Goal: Communication & Community: Answer question/provide support

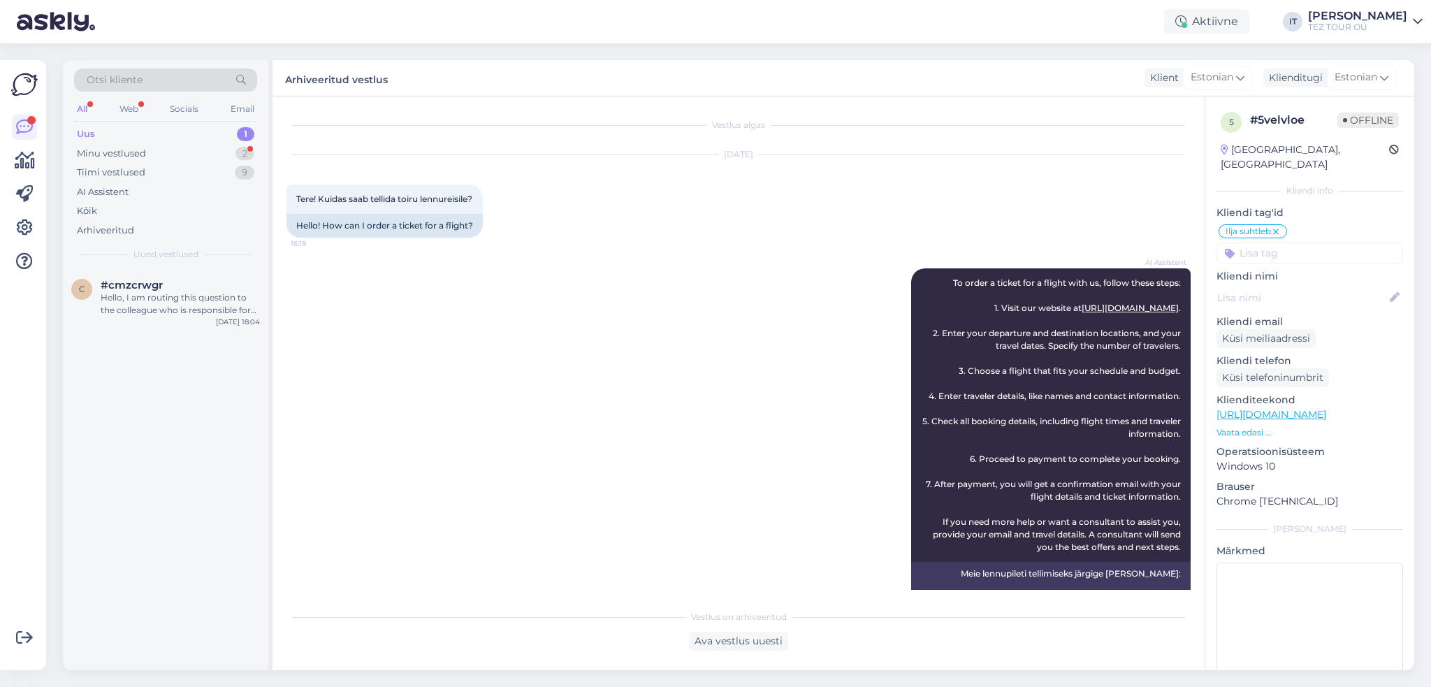
scroll to position [958, 0]
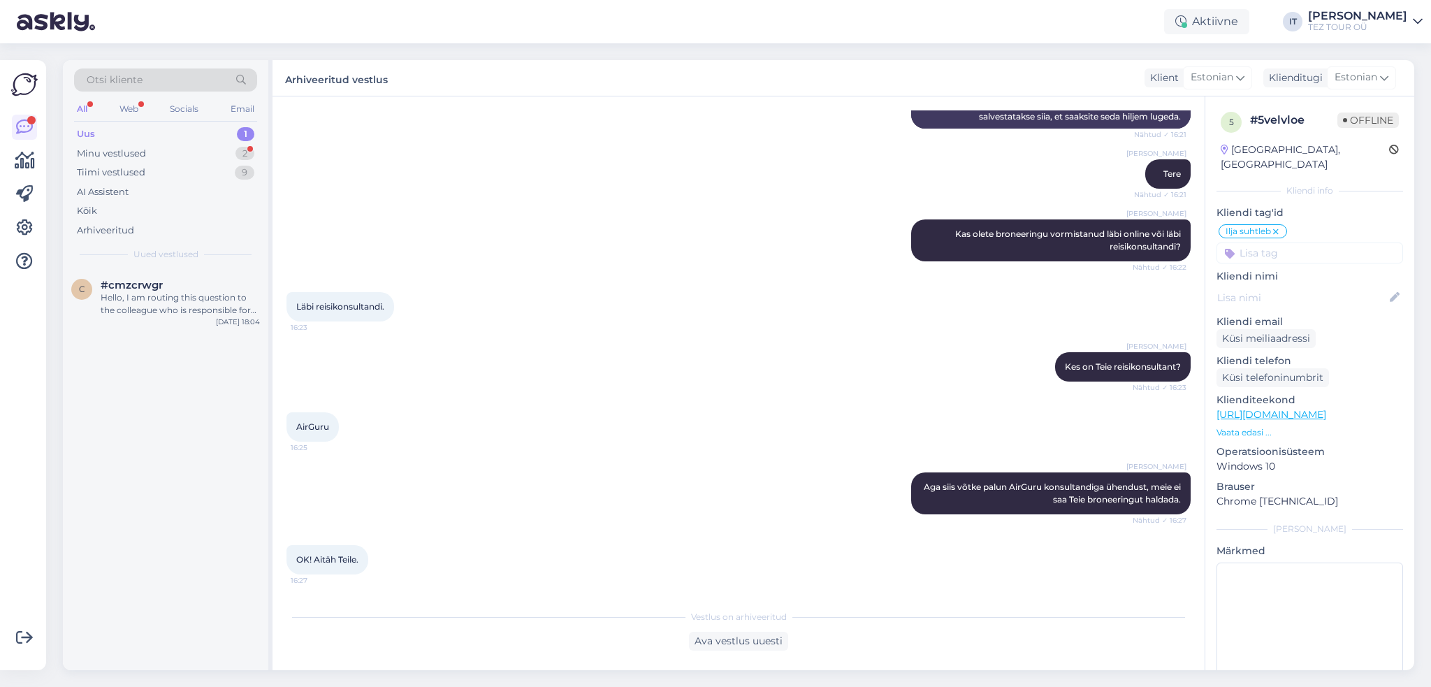
click at [228, 156] on div "Minu vestlused 2" at bounding box center [165, 154] width 183 height 20
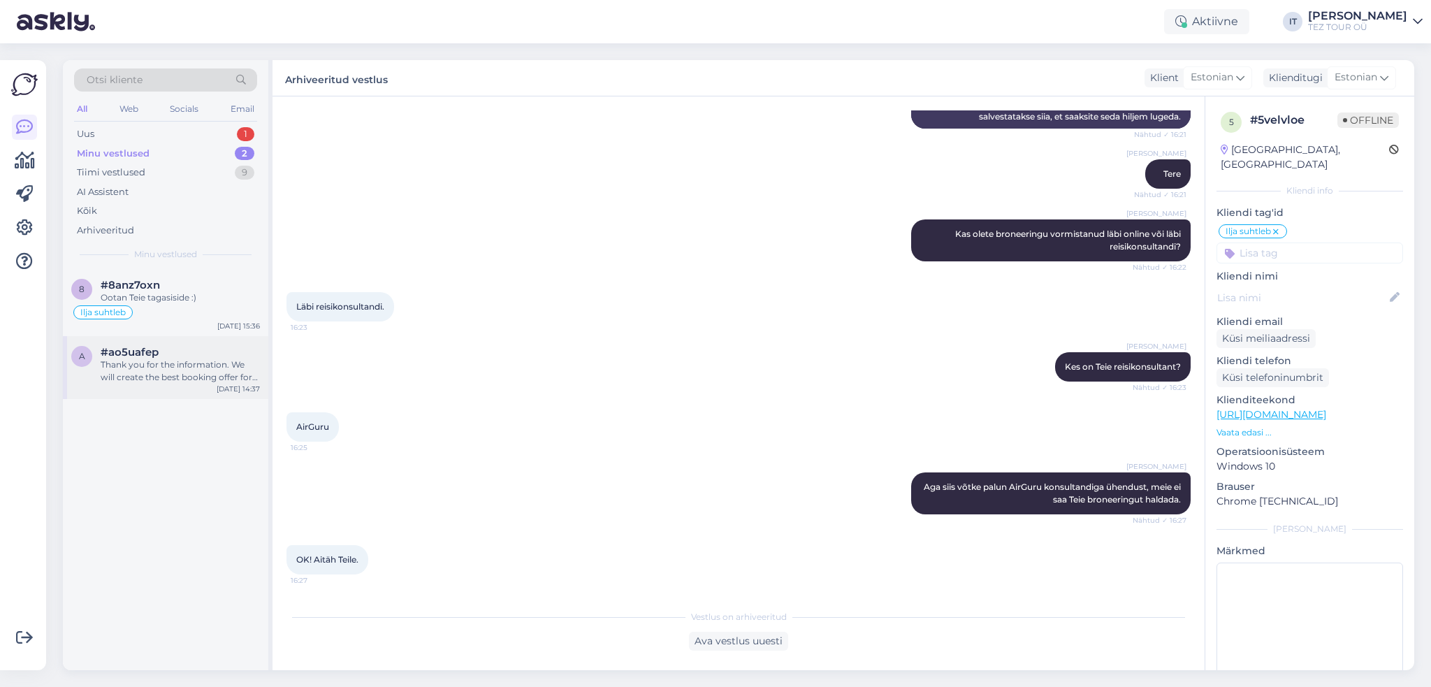
click at [210, 372] on div "Thank you for the information. We will create the best booking offer for your f…" at bounding box center [180, 370] width 159 height 25
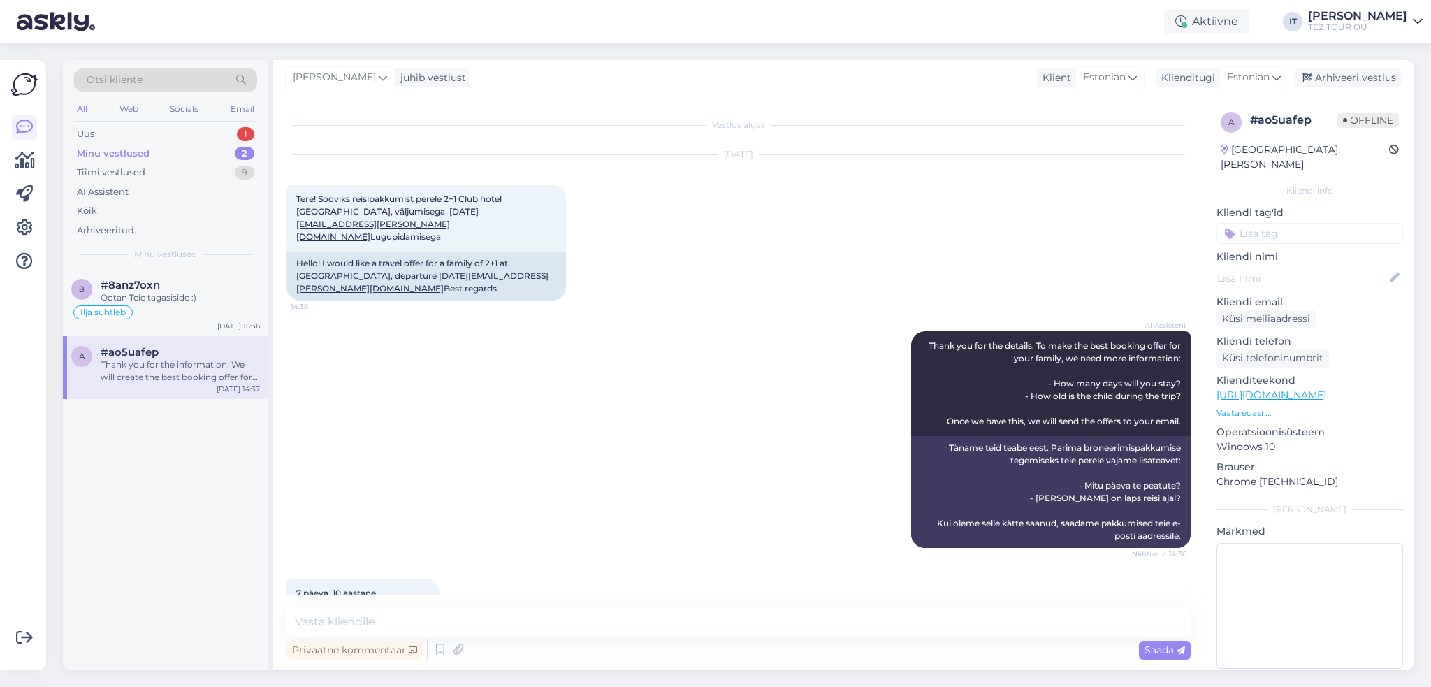
scroll to position [198, 0]
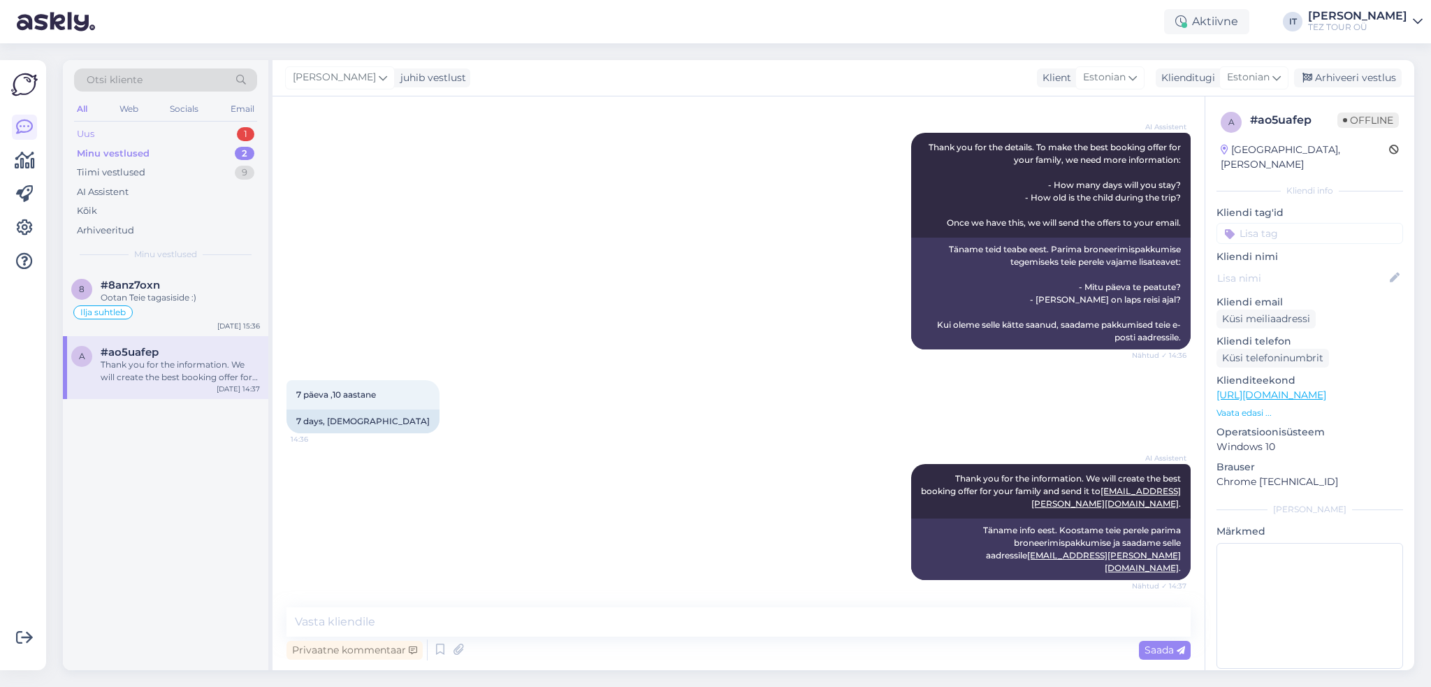
click at [214, 126] on div "Uus 1" at bounding box center [165, 134] width 183 height 20
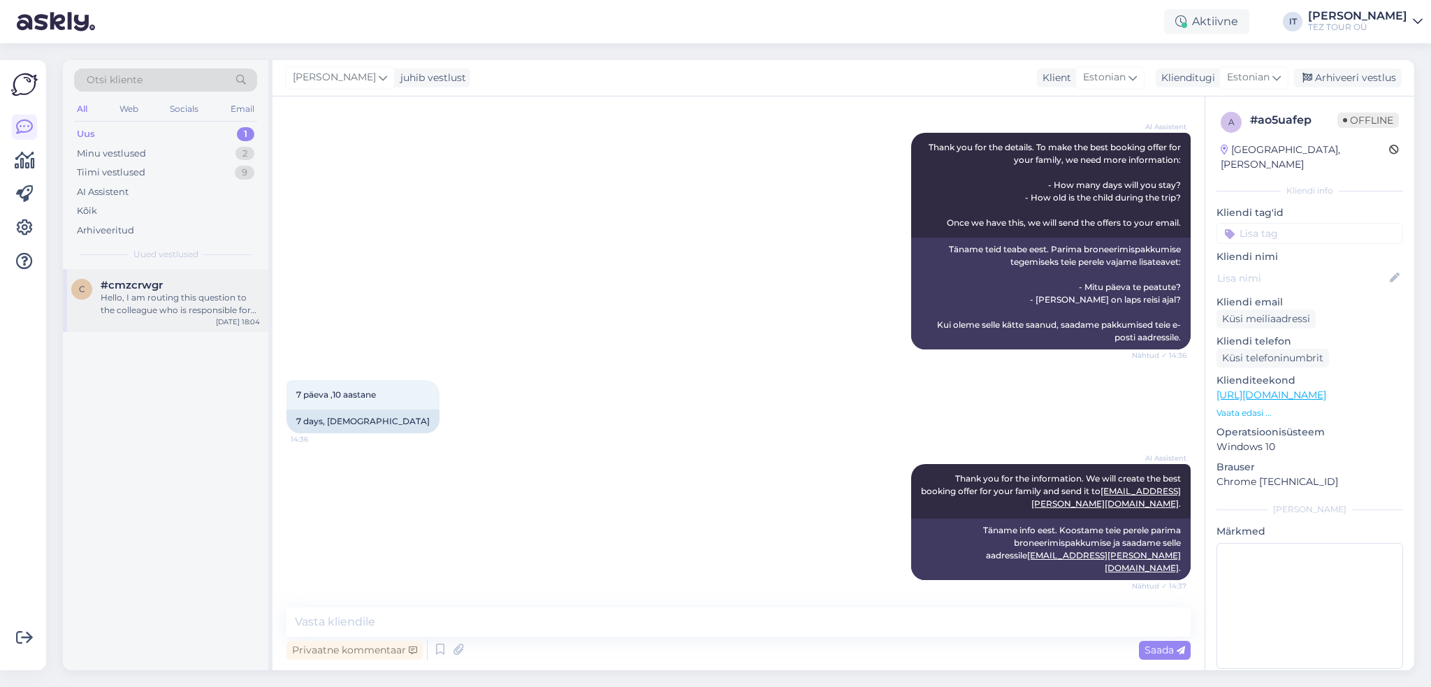
click at [223, 302] on div "Hello, I am routing this question to the colleague who is responsible for this …" at bounding box center [180, 303] width 159 height 25
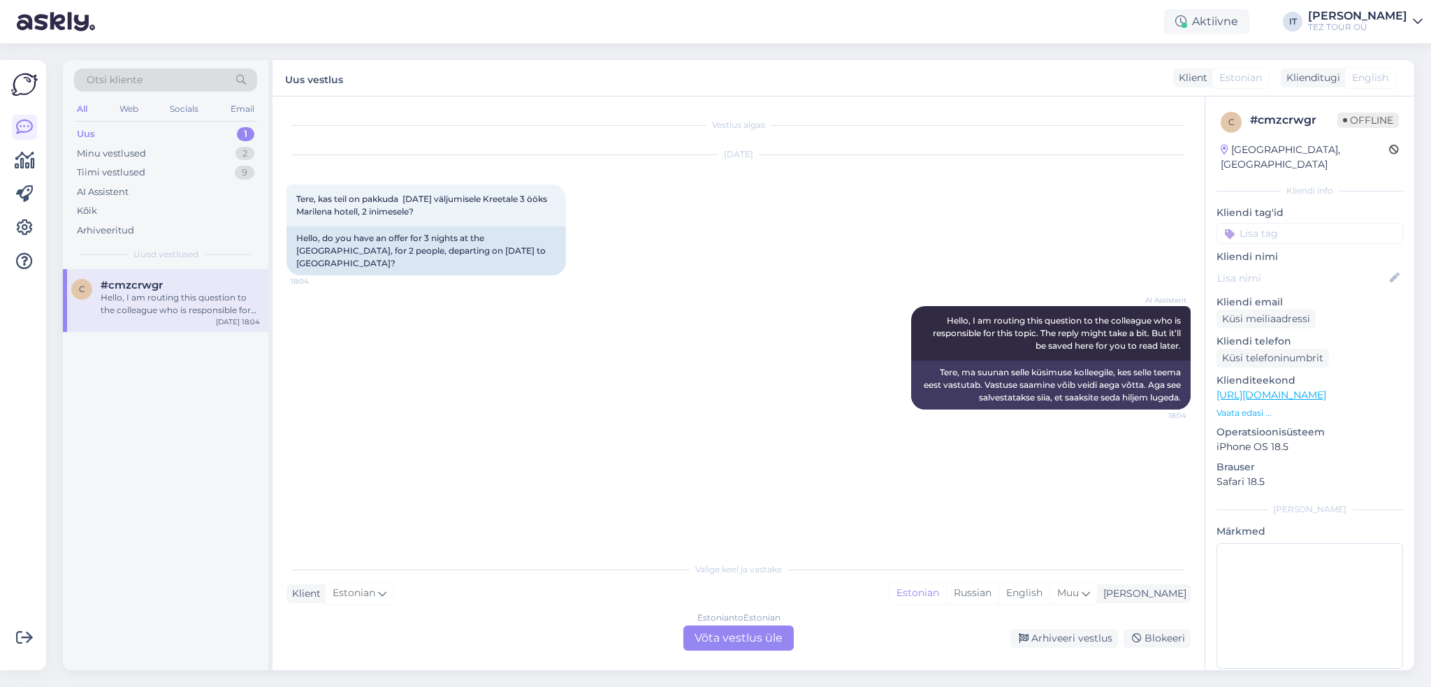
click at [729, 633] on div "Estonian to Estonian Võta vestlus üle" at bounding box center [738, 637] width 110 height 25
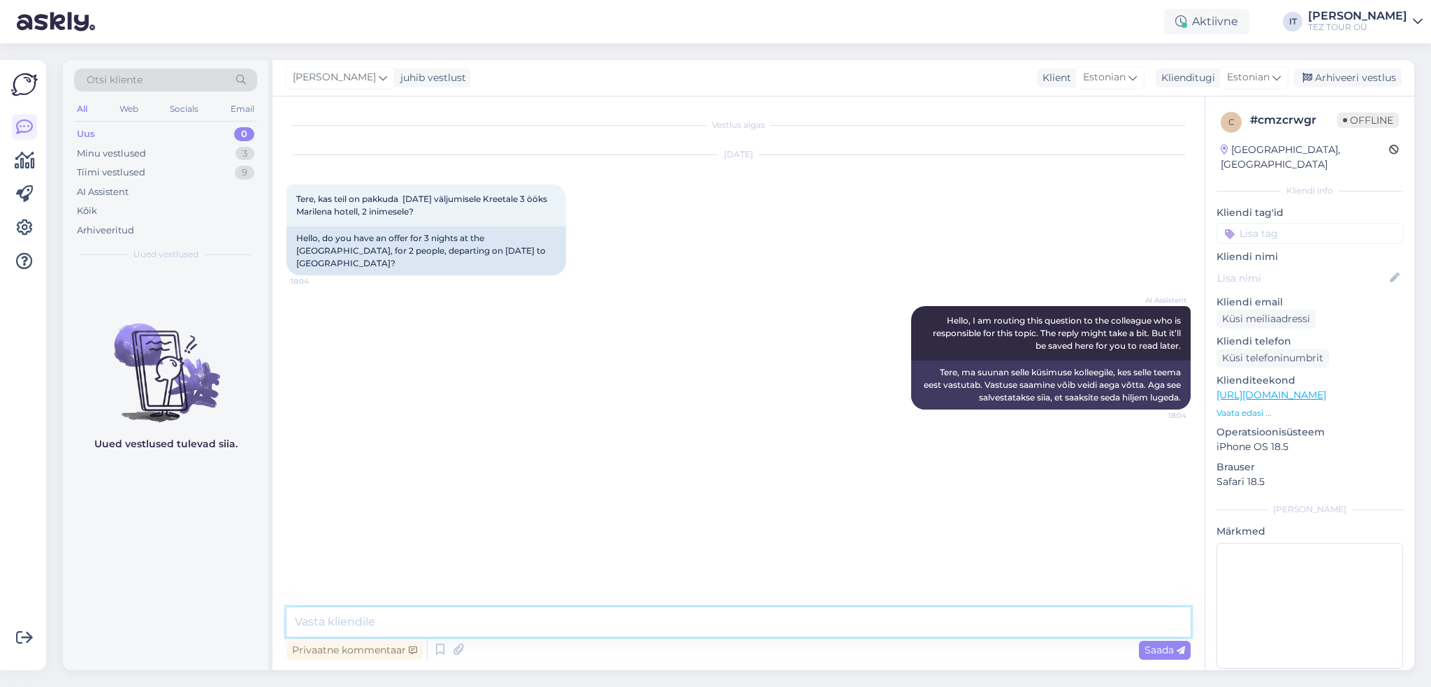
click at [649, 622] on textarea at bounding box center [738, 621] width 904 height 29
type textarea "Tere"
type textarea "5"
click at [300, 628] on textarea "Kõik lennupiletid on väljamüüdud." at bounding box center [738, 621] width 904 height 29
click at [385, 621] on textarea "Sellele lennule o kõik lennupiletid on väljamüüdud." at bounding box center [738, 621] width 904 height 29
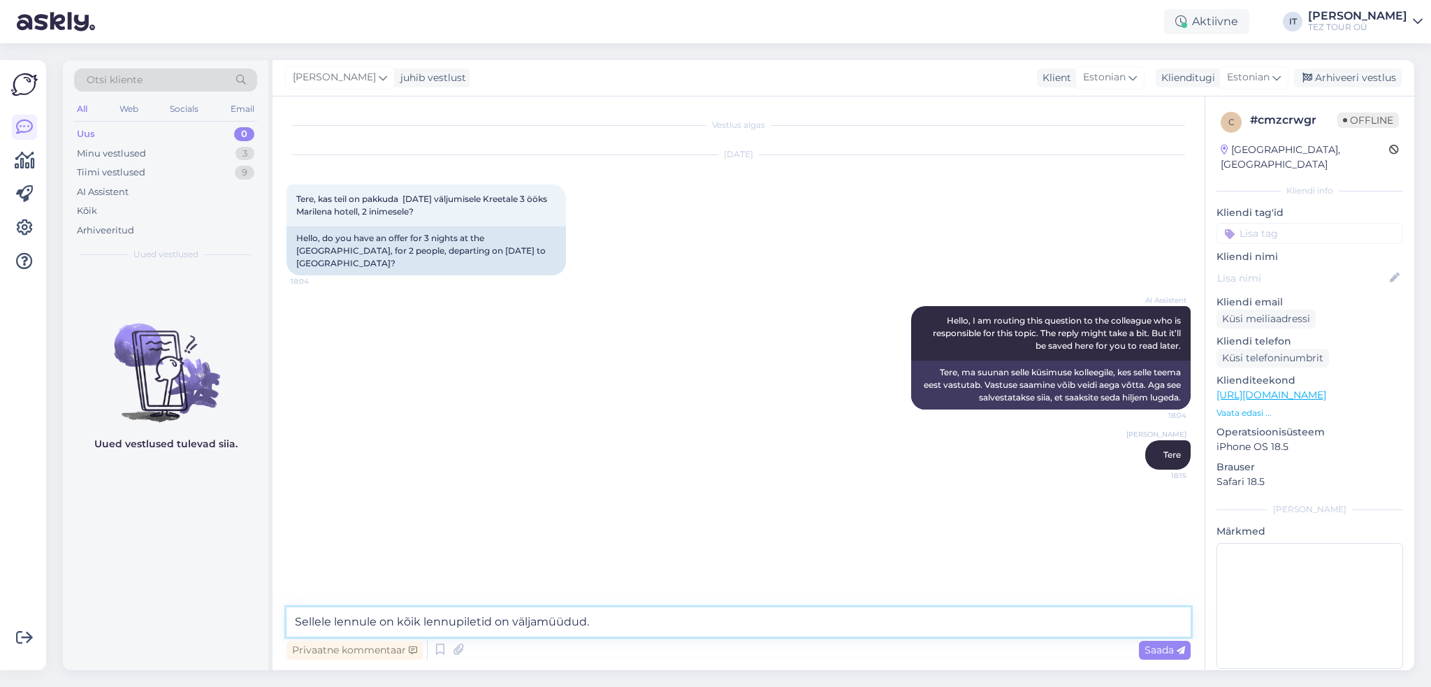
click at [492, 617] on textarea "Sellele lennule on kõik lennupiletid on väljamüüdud." at bounding box center [738, 621] width 904 height 29
click at [498, 620] on textarea "Sellele lennule on kõik lennupiletid on väljamüüdud." at bounding box center [738, 621] width 904 height 29
type textarea "Sellele lennule on kõik lennupiletid väljamüüdud."
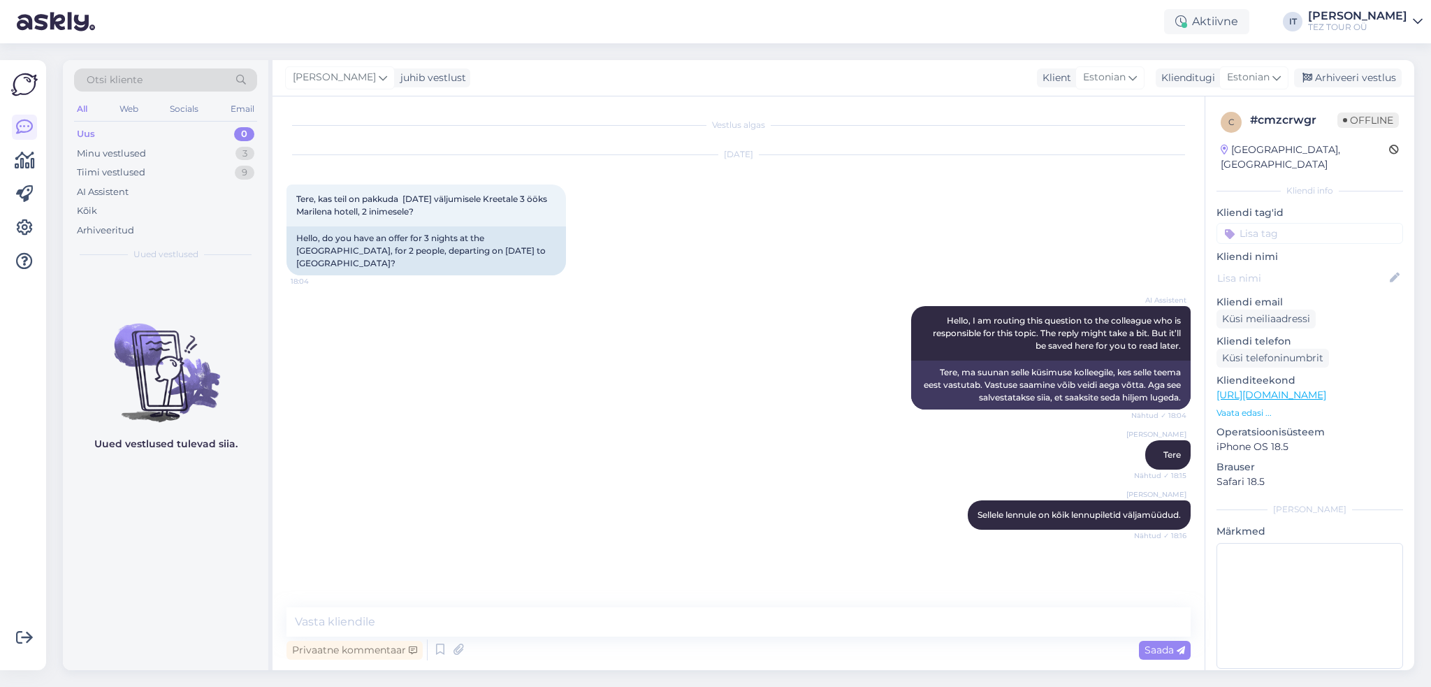
click at [1273, 223] on input at bounding box center [1309, 233] width 187 height 21
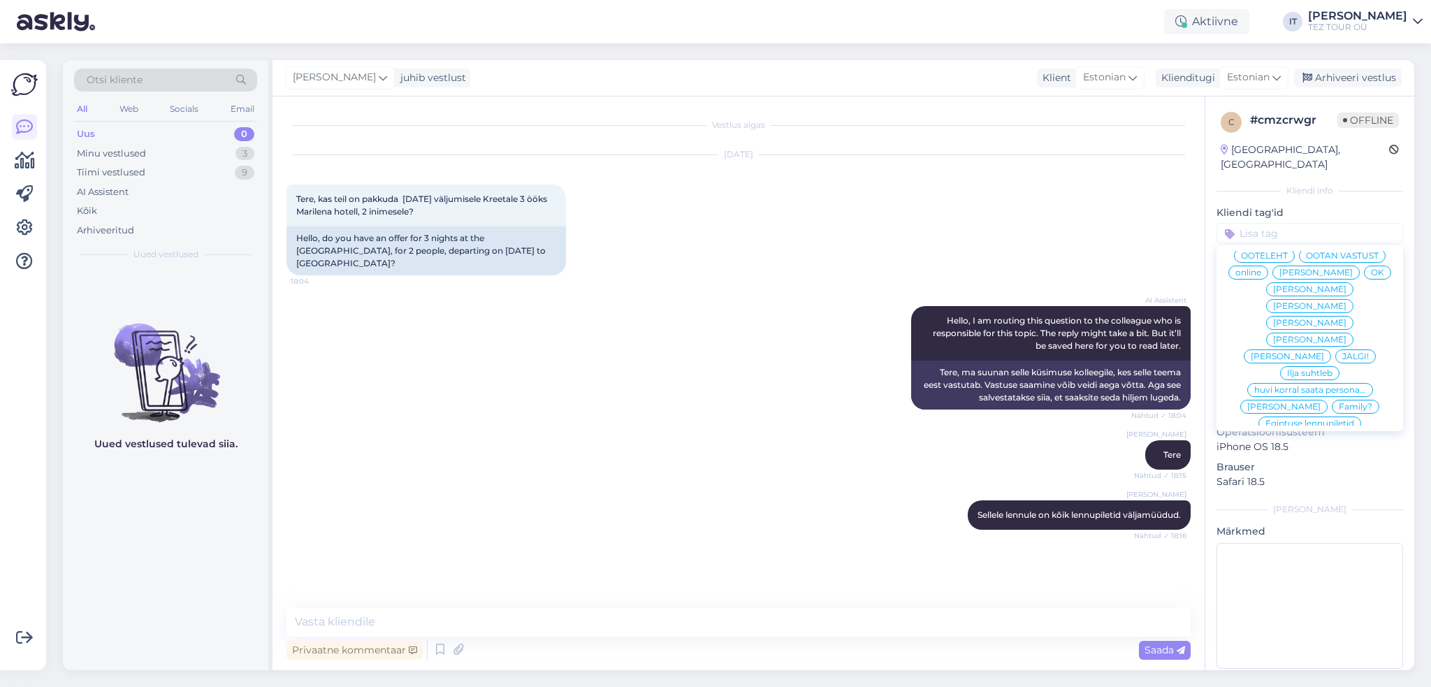
scroll to position [144, 0]
click at [1305, 284] on span "Ilja suhtleb" at bounding box center [1309, 288] width 45 height 8
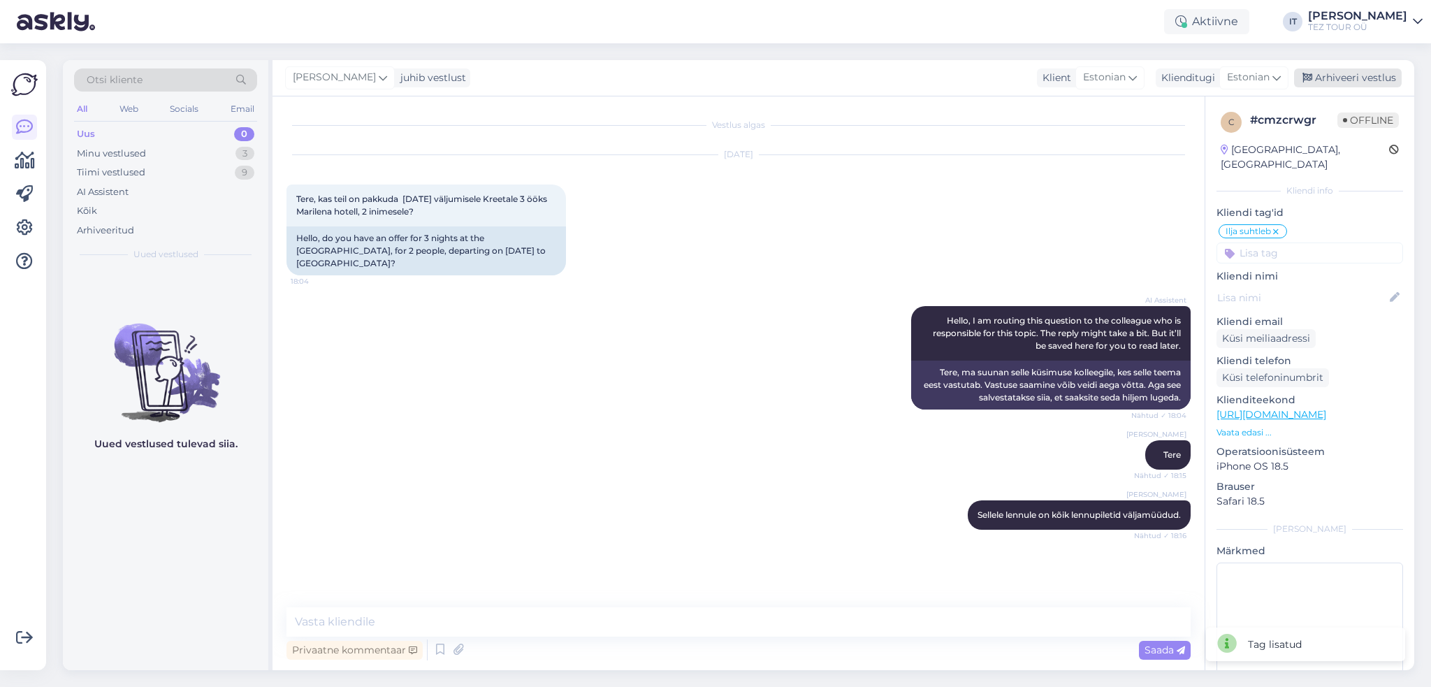
click at [1350, 77] on div "Arhiveeri vestlus" at bounding box center [1348, 77] width 108 height 19
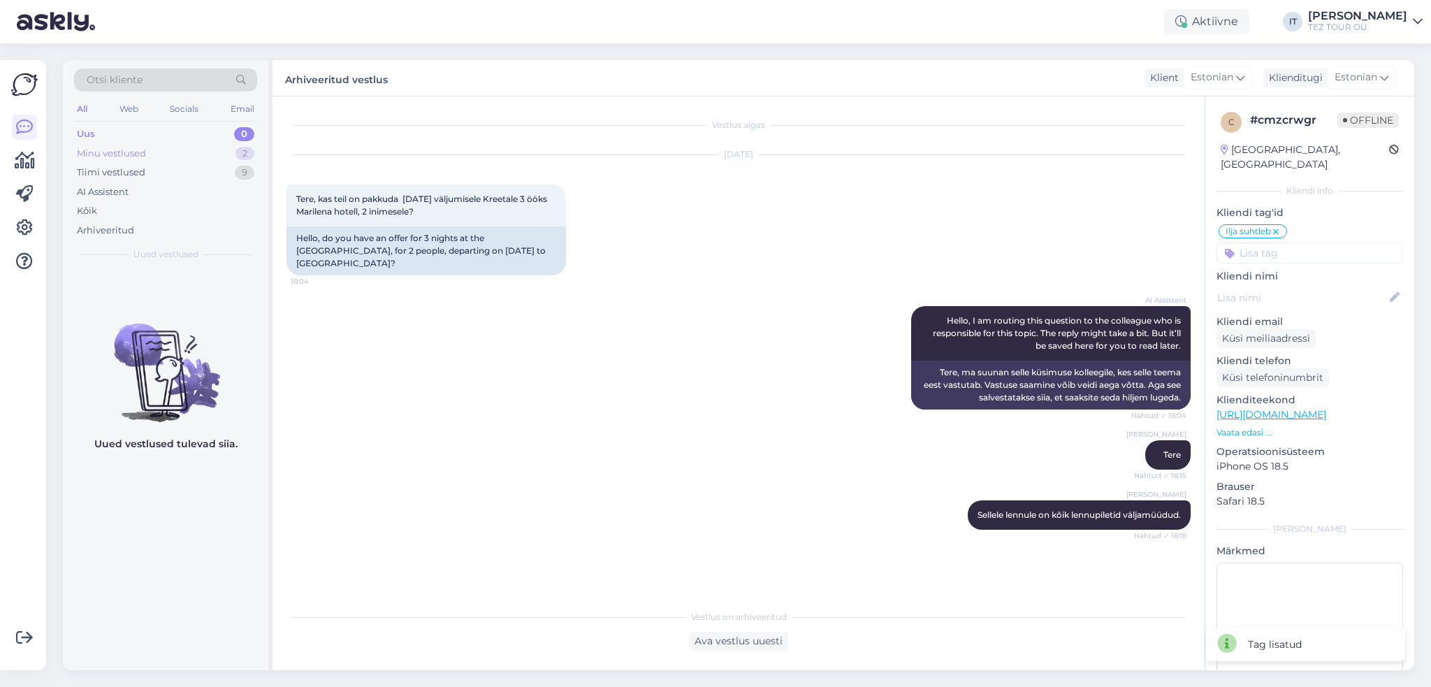
click at [202, 147] on div "Minu vestlused 2" at bounding box center [165, 154] width 183 height 20
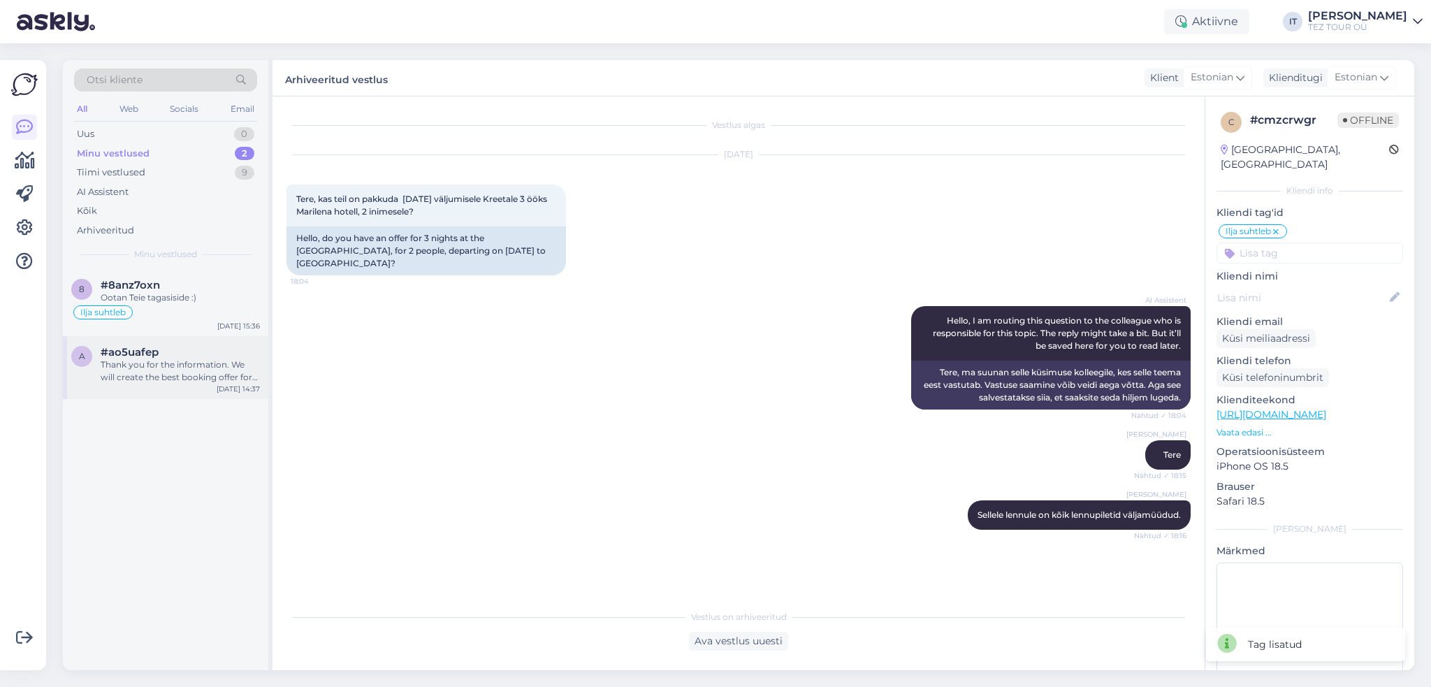
click at [190, 365] on div "Thank you for the information. We will create the best booking offer for your f…" at bounding box center [180, 370] width 159 height 25
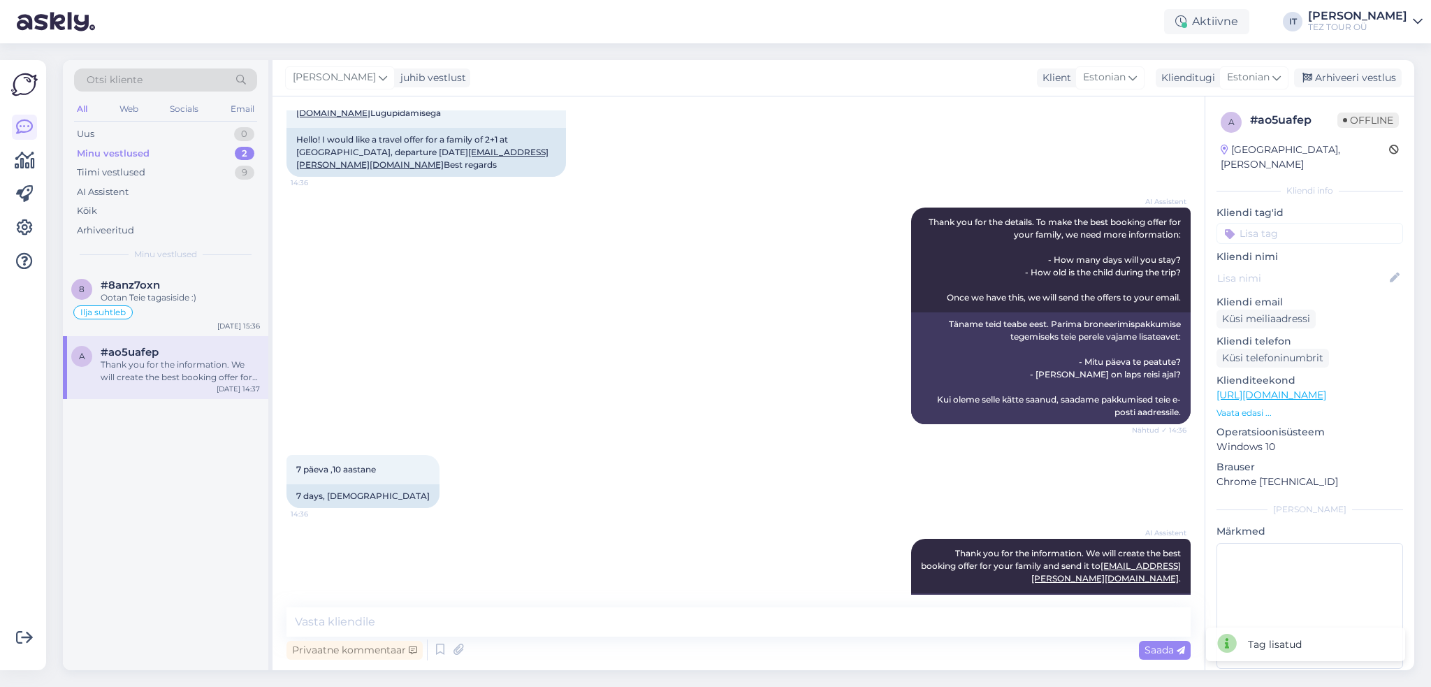
scroll to position [0, 0]
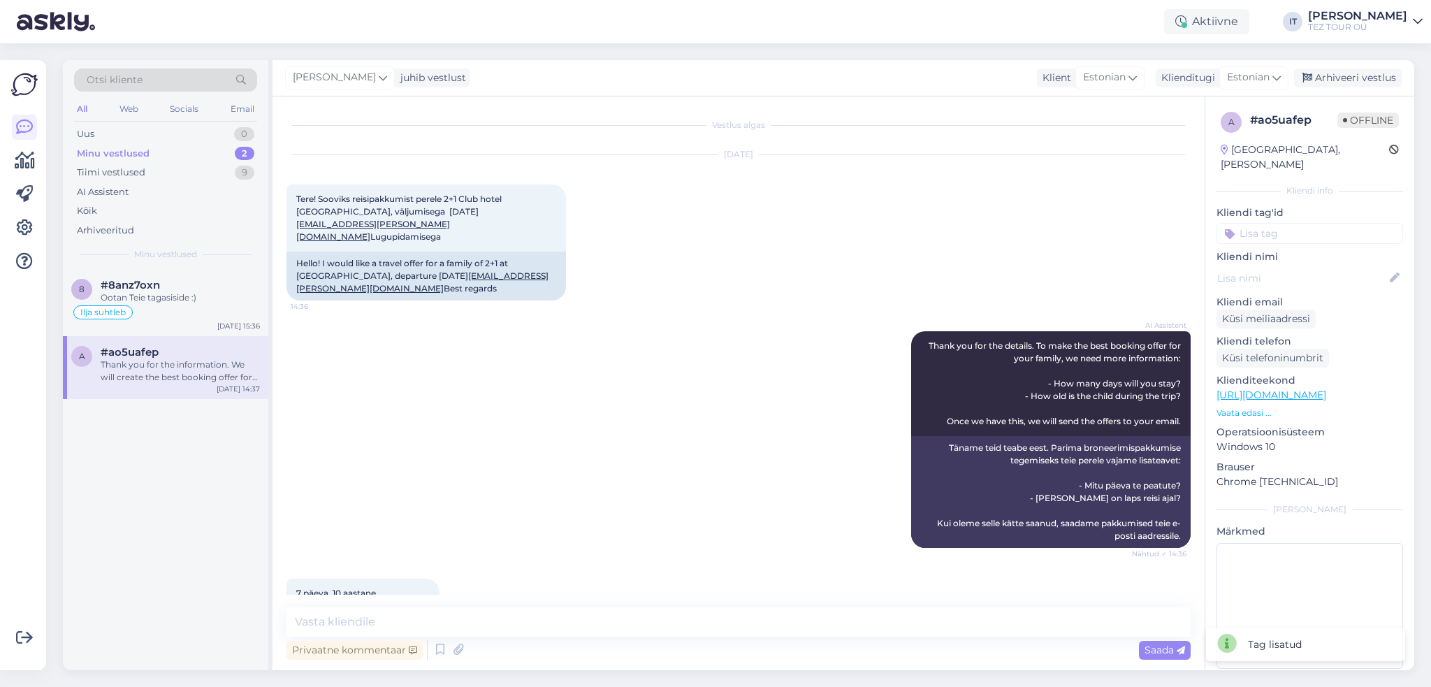
click at [1364, 223] on input at bounding box center [1309, 233] width 187 height 21
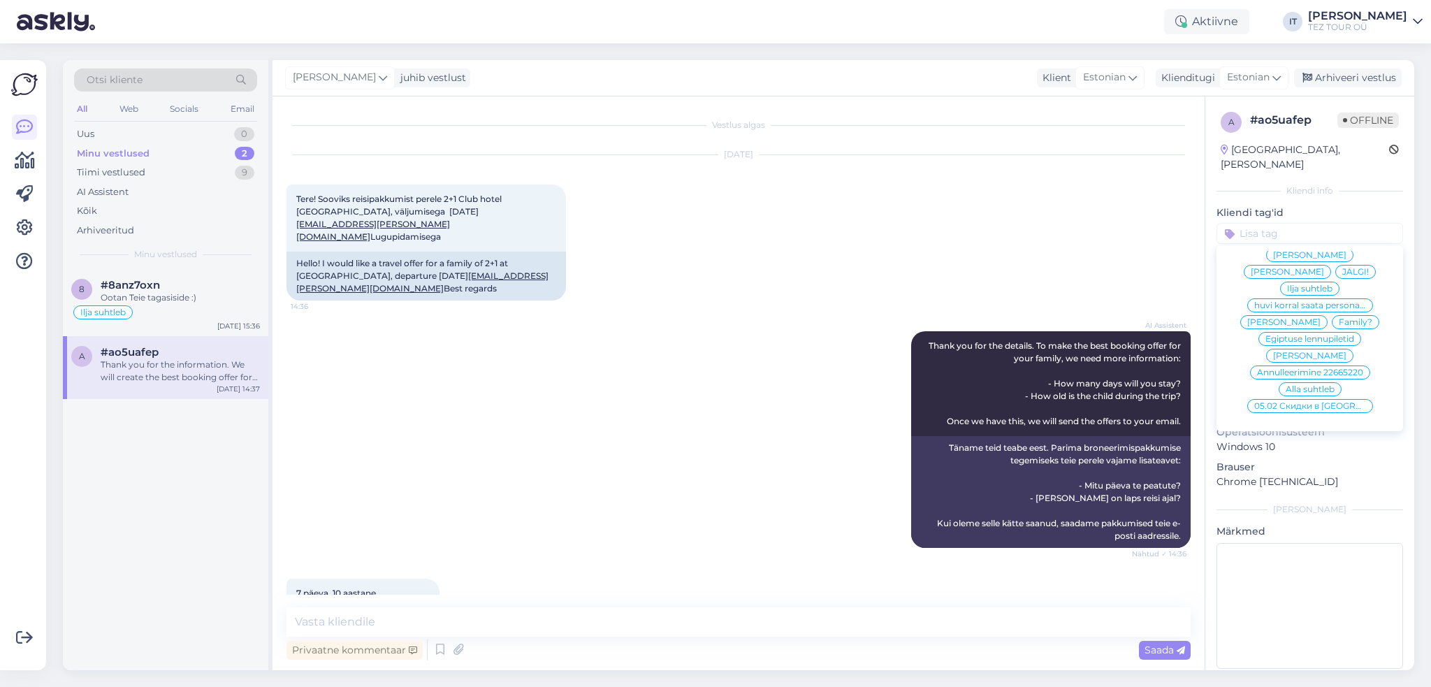
click at [1288, 282] on div "Ilja suhtleb" at bounding box center [1309, 289] width 59 height 14
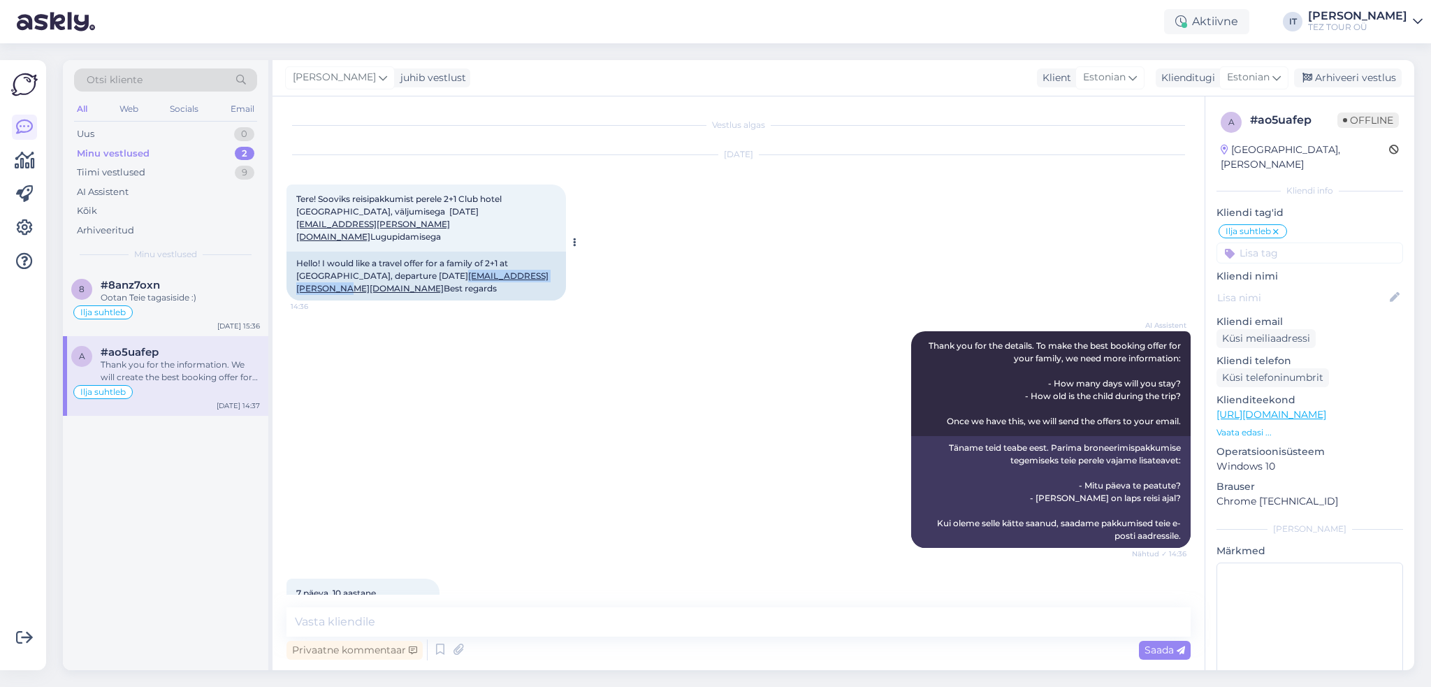
drag, startPoint x: 419, startPoint y: 289, endPoint x: 296, endPoint y: 287, distance: 123.0
click at [296, 287] on div "Hello! I would like a travel offer for a family of 2+1 at [GEOGRAPHIC_DATA], de…" at bounding box center [425, 275] width 279 height 49
drag, startPoint x: 314, startPoint y: 282, endPoint x: 454, endPoint y: 231, distance: 148.5
click at [458, 231] on div "Tere! Sooviks reisipakkumist perele 2+1 Club hotel [GEOGRAPHIC_DATA], väljumise…" at bounding box center [425, 217] width 279 height 67
click at [423, 222] on div "Tere! Sooviks reisipakkumist perele 2+1 Club hotel [GEOGRAPHIC_DATA], väljumise…" at bounding box center [425, 217] width 279 height 67
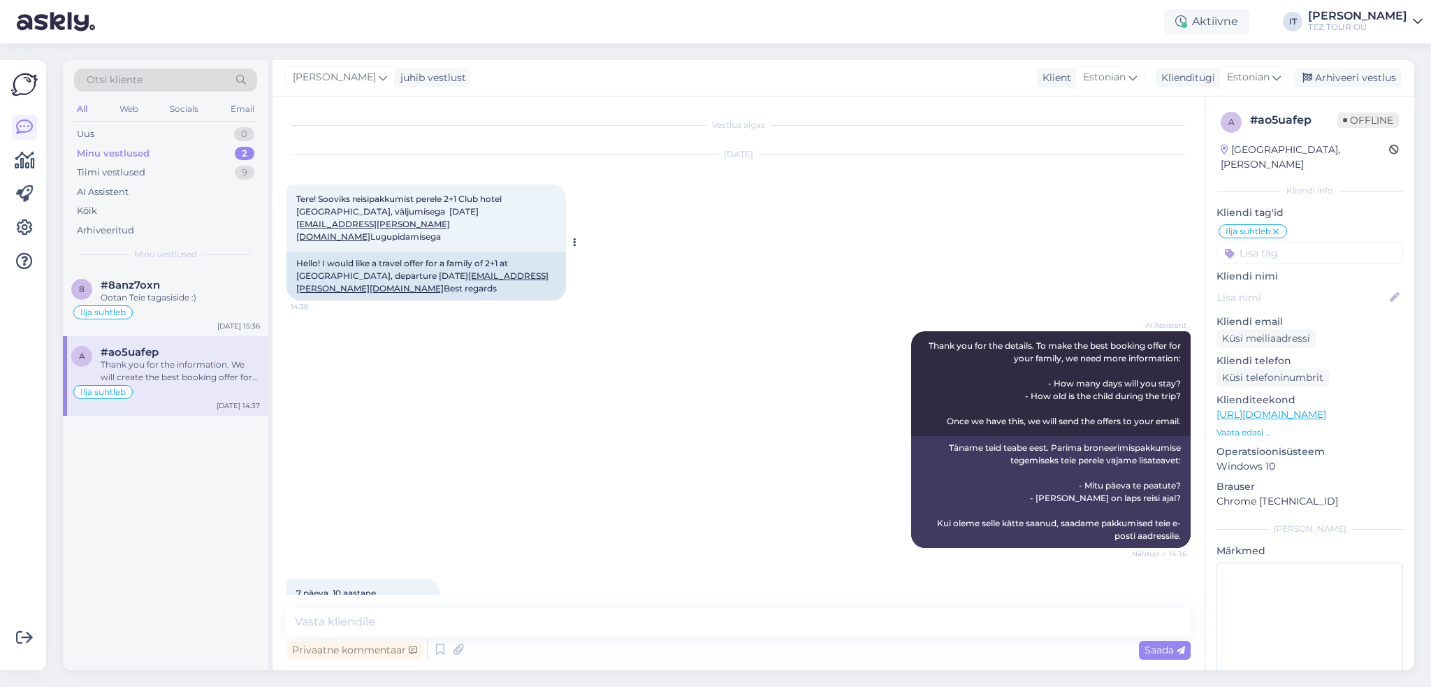
click at [407, 268] on div "Hello! I would like a travel offer for a family of 2+1 at [GEOGRAPHIC_DATA], de…" at bounding box center [425, 275] width 279 height 49
drag, startPoint x: 414, startPoint y: 224, endPoint x: 293, endPoint y: 228, distance: 120.2
click at [293, 228] on div "Tere! Sooviks reisipakkumist perele 2+1 Club hotel [GEOGRAPHIC_DATA], väljumise…" at bounding box center [425, 217] width 279 height 67
copy link "[EMAIL_ADDRESS][PERSON_NAME][DOMAIN_NAME]"
drag, startPoint x: 414, startPoint y: 285, endPoint x: 298, endPoint y: 291, distance: 116.1
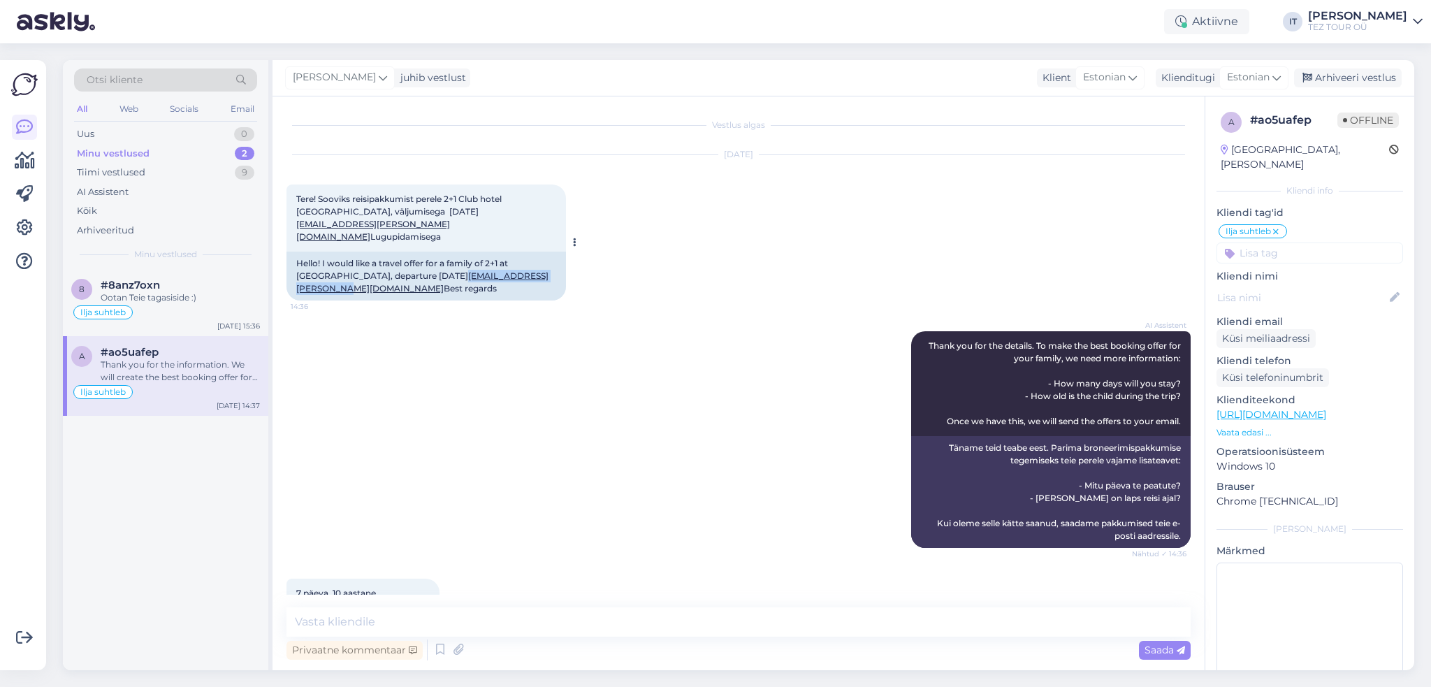
click at [298, 291] on div "Hello! I would like a travel offer for a family of 2+1 at [GEOGRAPHIC_DATA], de…" at bounding box center [425, 275] width 279 height 49
copy link "[EMAIL_ADDRESS][PERSON_NAME][DOMAIN_NAME]"
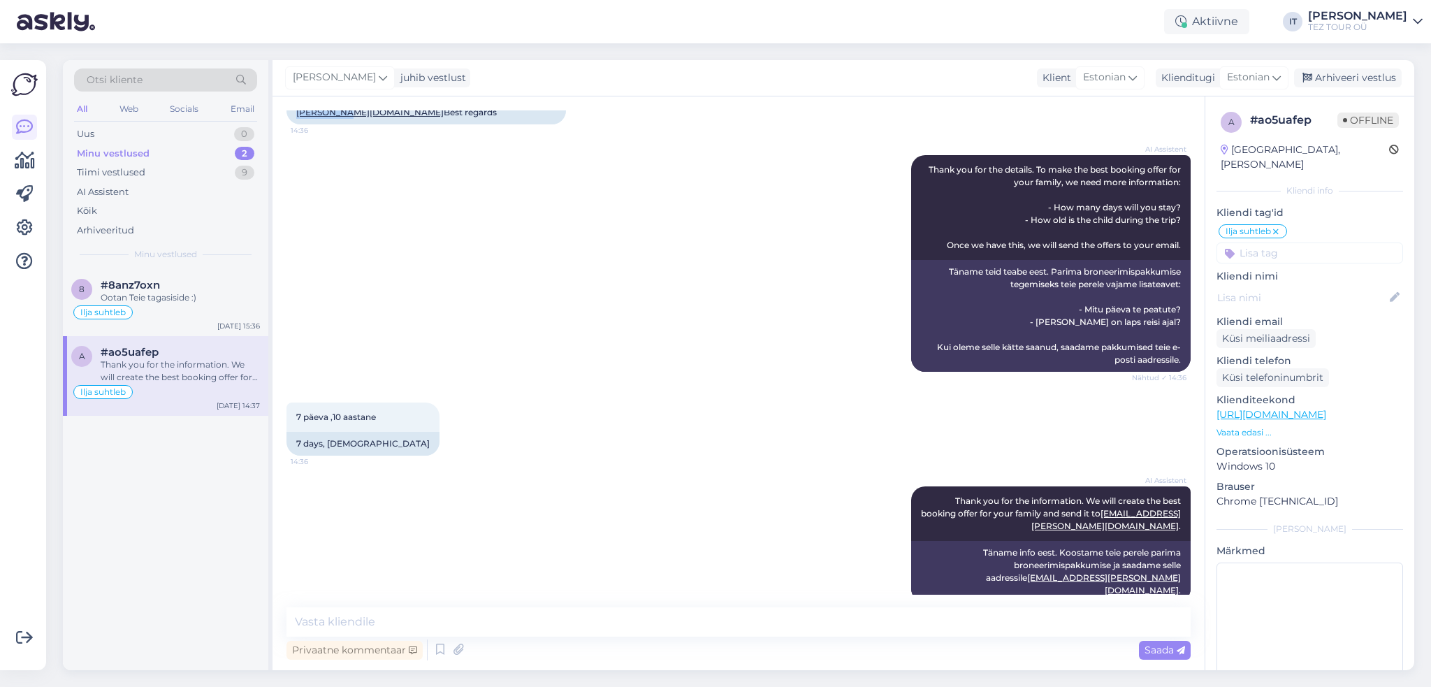
scroll to position [198, 0]
